Goal: Information Seeking & Learning: Learn about a topic

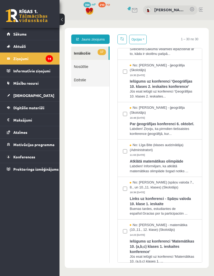
scroll to position [84, 0]
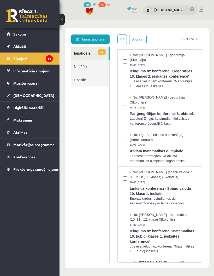
click at [44, 72] on legend "Informatīvie ziņojumi 0" at bounding box center [33, 71] width 40 height 12
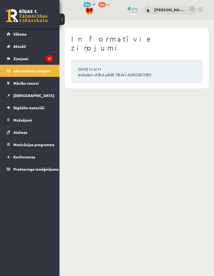
click at [37, 84] on span "Mācību resursi" at bounding box center [25, 83] width 25 height 5
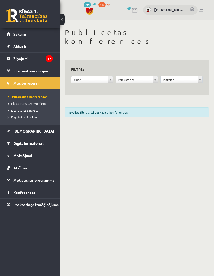
click at [36, 132] on link "[DEMOGRAPHIC_DATA]" at bounding box center [30, 131] width 46 height 12
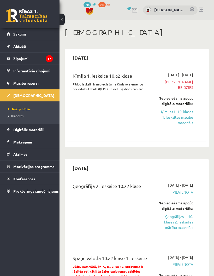
click at [179, 123] on link "Ķīmijas I - 10. klases 1. ieskaites mācību materiāls" at bounding box center [175, 117] width 35 height 16
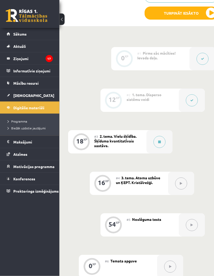
scroll to position [160, 12]
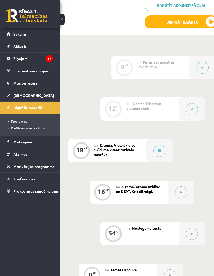
click at [125, 150] on span "2. tema. Vielu šķīdība. Šķīduma kvantitatīvais sastāvs." at bounding box center [115, 150] width 42 height 14
click at [159, 150] on icon at bounding box center [159, 150] width 3 height 3
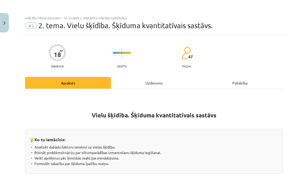
scroll to position [0, 0]
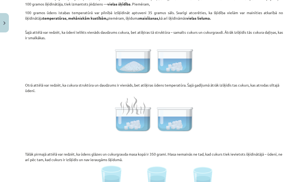
scroll to position [341, 0]
click at [199, 81] on p "Otrā attēlā var redzēt, ka cukura struktūra un daudzums ir vienāds, bet atšķira…" at bounding box center [154, 85] width 258 height 16
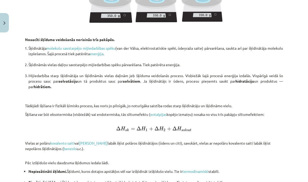
scroll to position [534, 0]
